Goal: Task Accomplishment & Management: Manage account settings

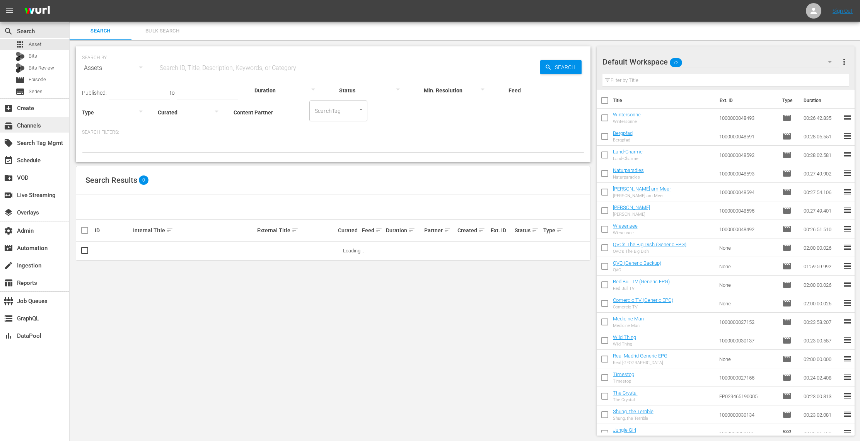
click at [44, 126] on div "subscriptions Channels" at bounding box center [34, 124] width 69 height 15
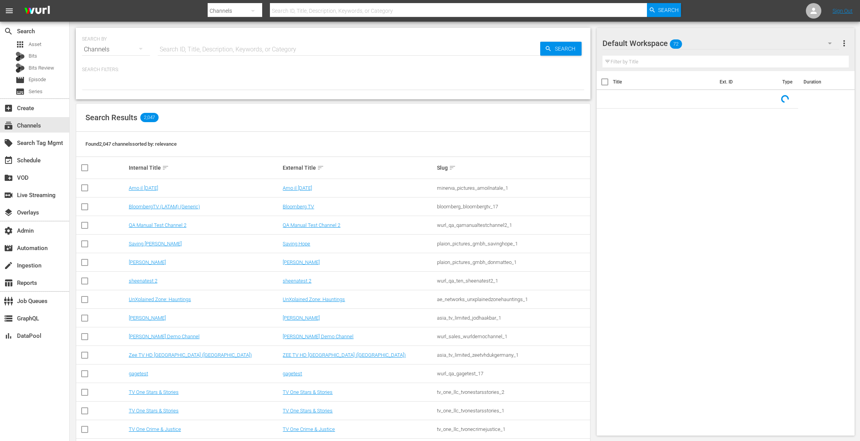
click at [275, 46] on input "text" at bounding box center [349, 49] width 383 height 19
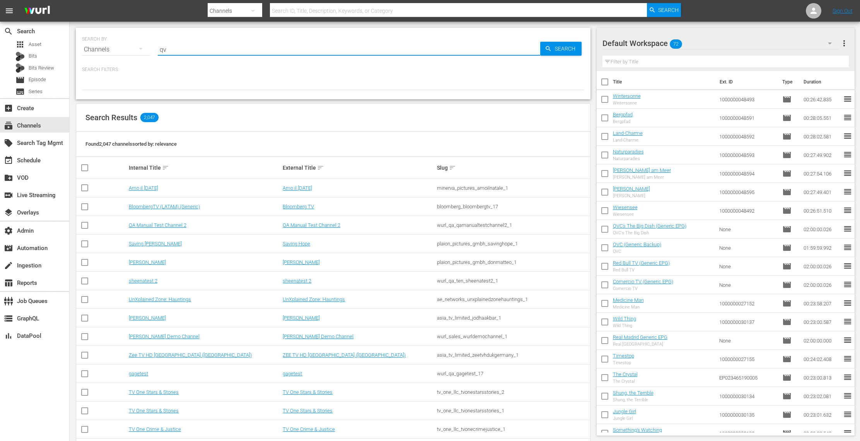
type input "qvc"
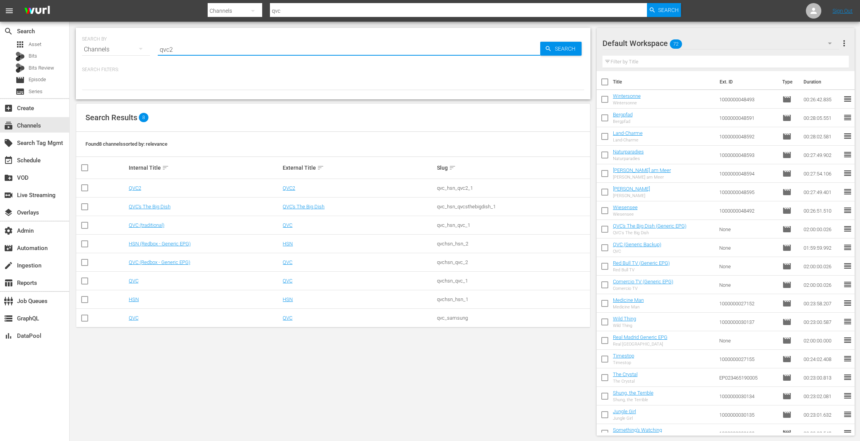
type input "qvc2"
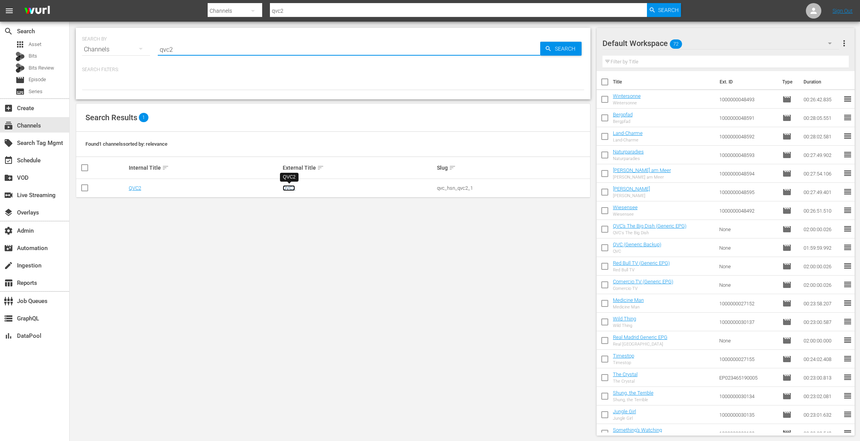
click at [291, 187] on link "QVC2" at bounding box center [289, 188] width 12 height 6
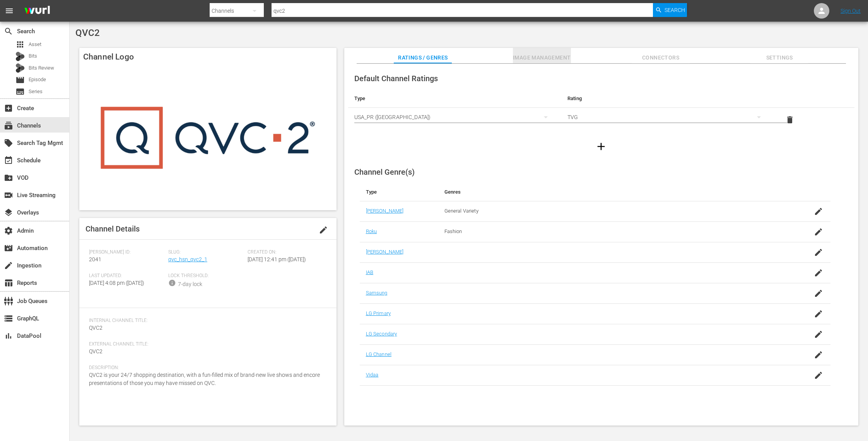
click at [566, 58] on span "Image Management" at bounding box center [542, 58] width 58 height 10
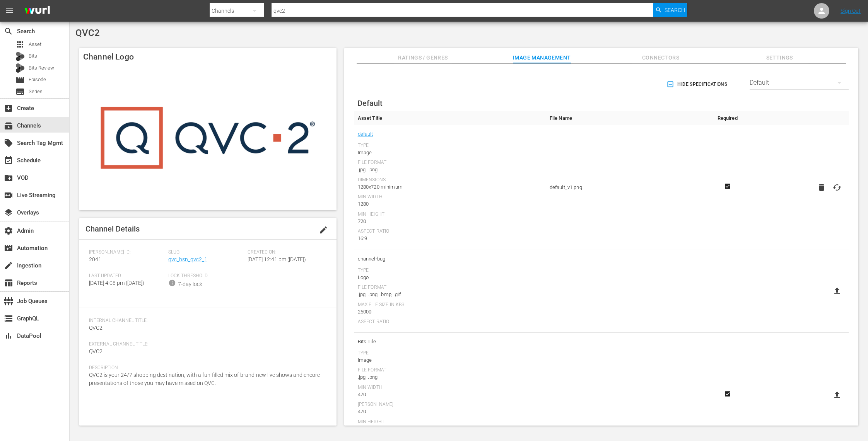
click at [813, 80] on div "Default" at bounding box center [799, 83] width 99 height 22
click at [812, 191] on div "TCL TV+" at bounding box center [797, 195] width 80 height 12
click at [837, 204] on icon at bounding box center [836, 204] width 9 height 9
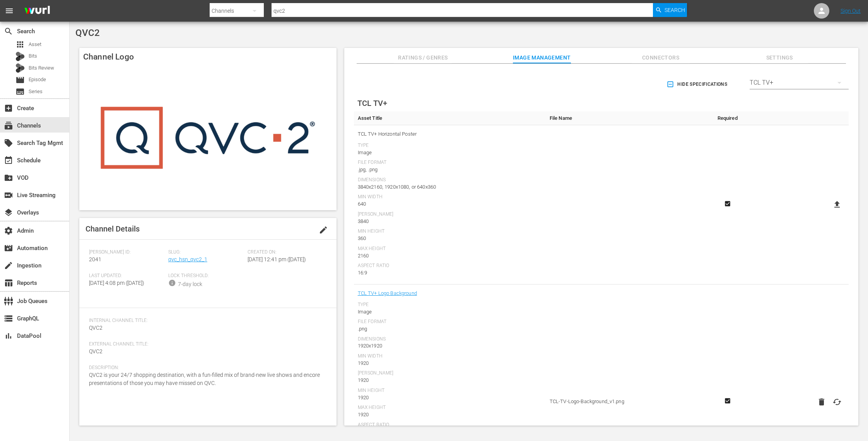
click at [830, 211] on input "file" at bounding box center [829, 211] width 0 height 0
click at [836, 204] on icon at bounding box center [836, 204] width 9 height 9
click at [830, 211] on input "file" at bounding box center [829, 211] width 0 height 0
type input "C:\fakepath\QVC2 Logos_Channel Poster (Horizontal) 3840x2160 Color.png"
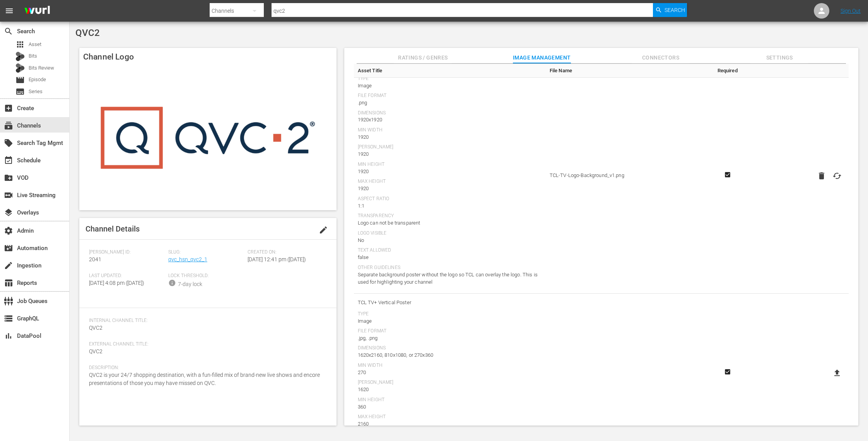
scroll to position [280, 0]
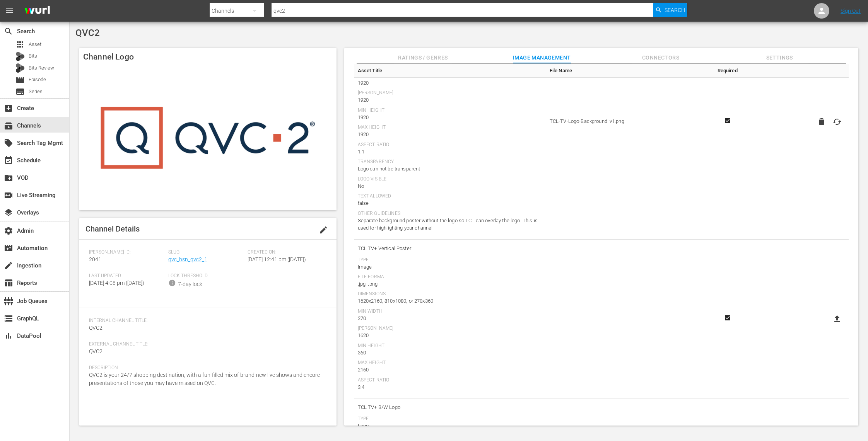
click at [834, 316] on icon at bounding box center [836, 319] width 5 height 7
click at [830, 326] on input "file" at bounding box center [829, 326] width 0 height 0
type input "C:\fakepath\QVC2 Logos_Channel Poster (Veritcal) 270x360 Color.png"
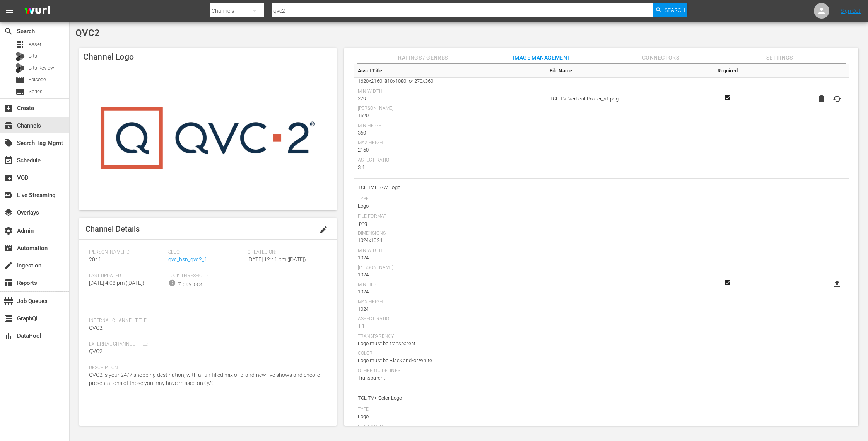
scroll to position [508, 0]
click at [835, 277] on icon at bounding box center [836, 276] width 5 height 7
click at [830, 283] on input "file" at bounding box center [829, 283] width 0 height 0
type input "C:\fakepath\QVC2 Logos_Channel Logo (White).png"
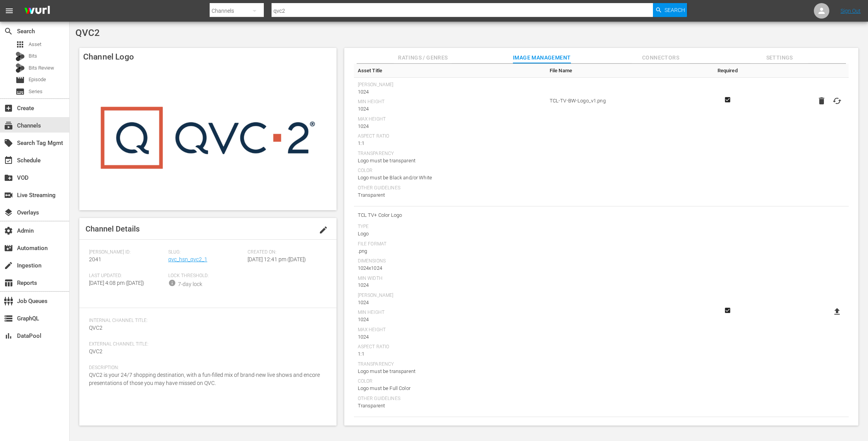
click at [834, 310] on icon at bounding box center [836, 311] width 5 height 7
click at [830, 318] on input "file" at bounding box center [829, 318] width 0 height 0
type input "C:\fakepath\QVC2 Logos_Channel Logo (Color).png"
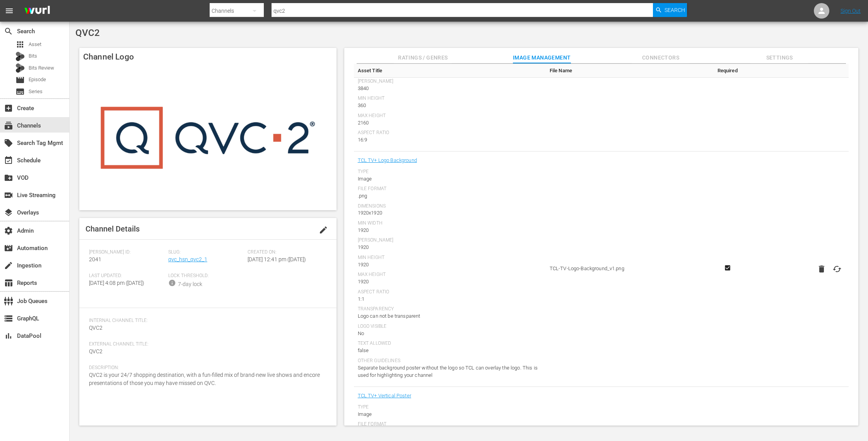
scroll to position [0, 0]
